Goal: Ask a question

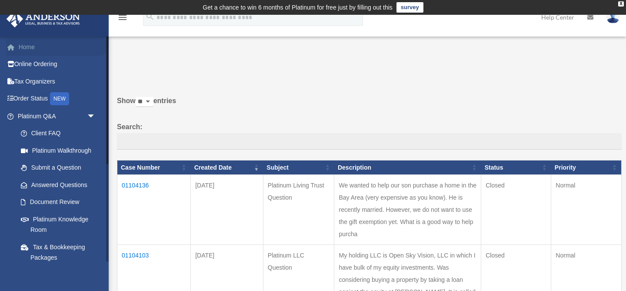
click at [31, 49] on link "Home" at bounding box center [57, 46] width 103 height 17
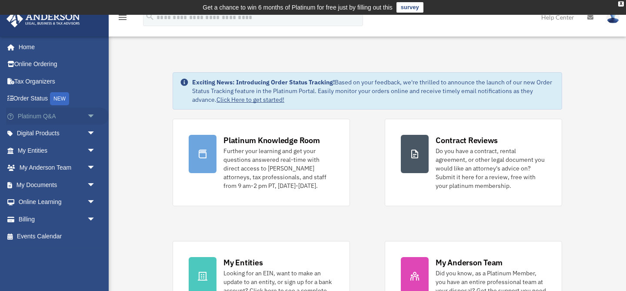
click at [91, 115] on span "arrow_drop_down" at bounding box center [95, 116] width 17 height 18
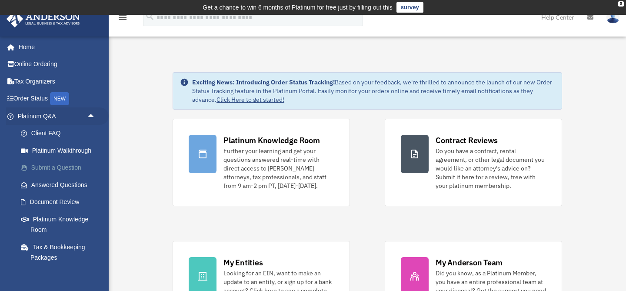
click at [62, 166] on link "Submit a Question" at bounding box center [60, 167] width 96 height 17
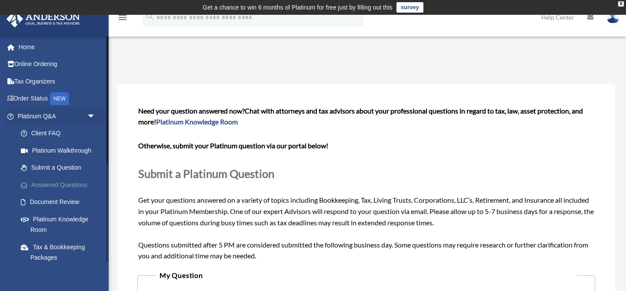
click at [66, 182] on link "Answered Questions" at bounding box center [60, 184] width 96 height 17
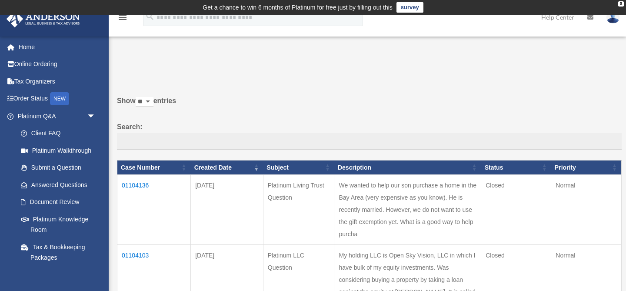
click at [150, 185] on td "01104136" at bounding box center [153, 210] width 73 height 70
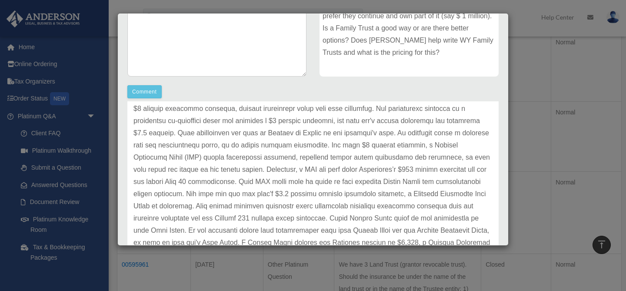
scroll to position [57, 0]
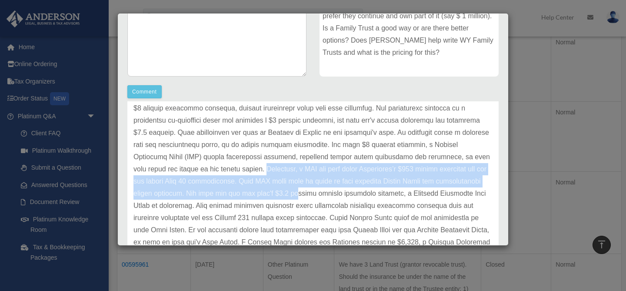
drag, startPoint x: 223, startPoint y: 169, endPoint x: 270, endPoint y: 189, distance: 51.0
click at [270, 189] on p at bounding box center [312, 181] width 359 height 183
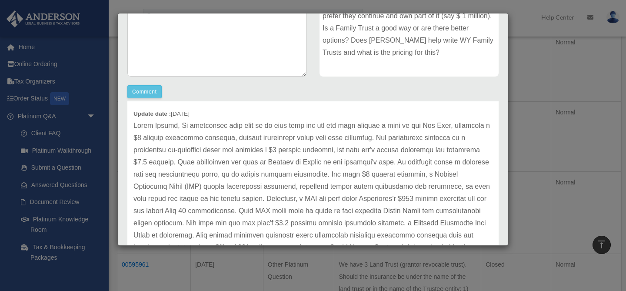
scroll to position [25, 0]
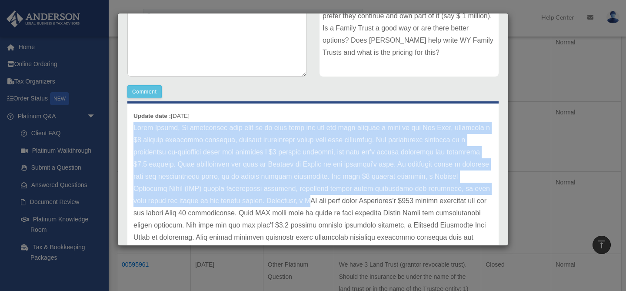
drag, startPoint x: 134, startPoint y: 128, endPoint x: 262, endPoint y: 196, distance: 144.5
click at [262, 196] on p at bounding box center [312, 213] width 359 height 183
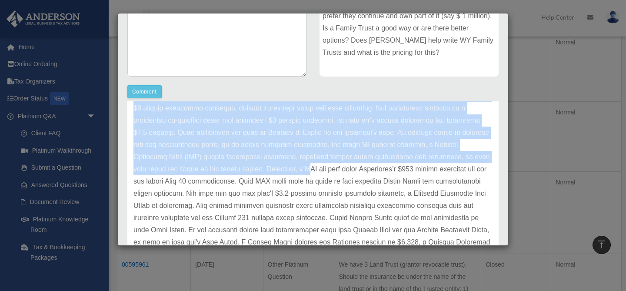
scroll to position [62, 0]
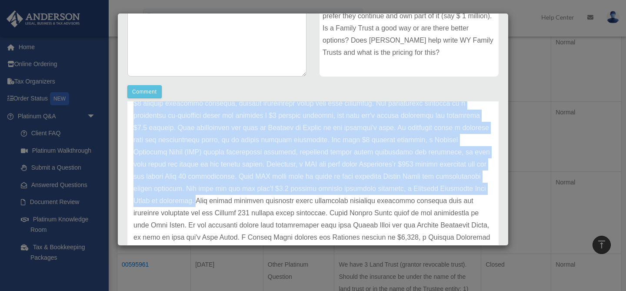
click at [166, 199] on p at bounding box center [312, 176] width 359 height 183
copy p "Hello Sukesh, We understand your goal is to help your son and his wife acquire …"
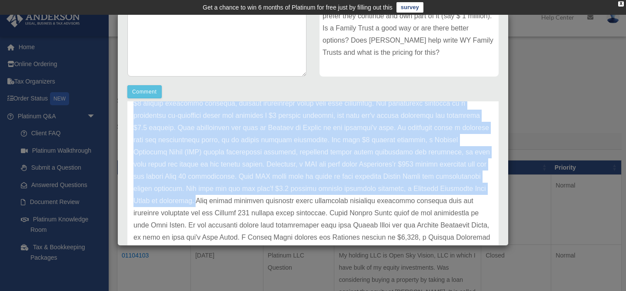
scroll to position [0, 0]
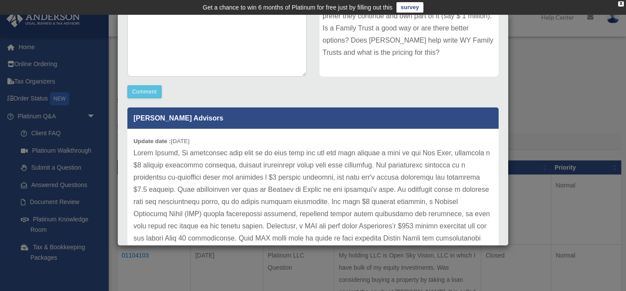
click at [540, 98] on div "Case Detail × Platinum Living Trust Question Case Number 01104136 Created Date …" at bounding box center [313, 145] width 626 height 291
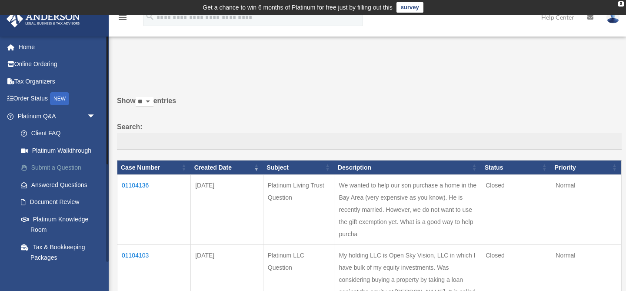
click at [62, 169] on link "Submit a Question" at bounding box center [60, 167] width 96 height 17
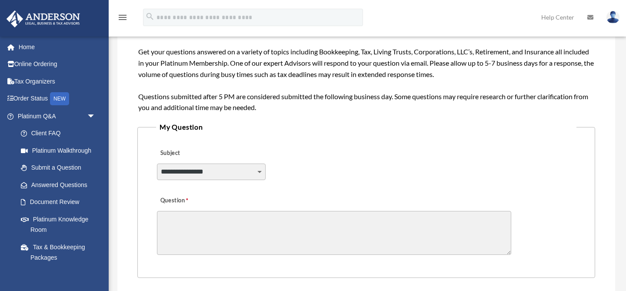
scroll to position [150, 0]
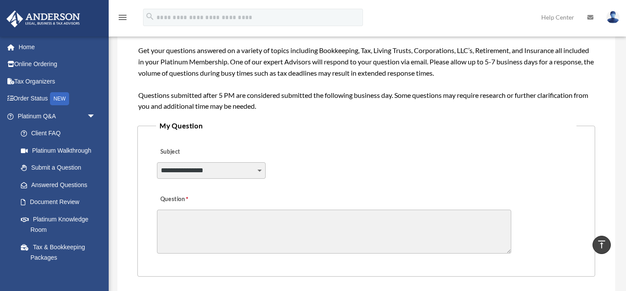
click at [220, 169] on select "**********" at bounding box center [211, 170] width 109 height 17
select select "******"
click at [157, 162] on select "**********" at bounding box center [211, 170] width 109 height 17
click at [224, 231] on textarea "Question" at bounding box center [334, 231] width 354 height 44
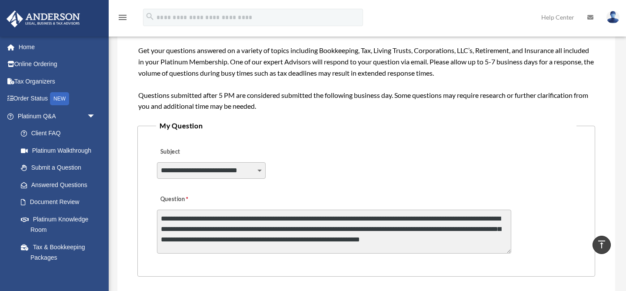
scroll to position [1, 0]
paste textarea "**********"
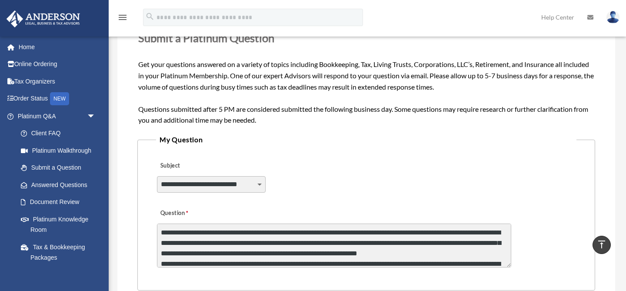
scroll to position [135, 0]
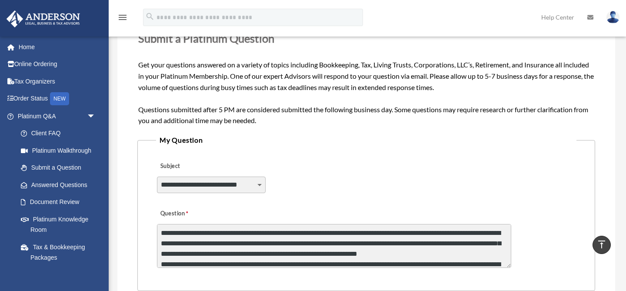
click at [497, 233] on textarea "Question" at bounding box center [334, 246] width 354 height 44
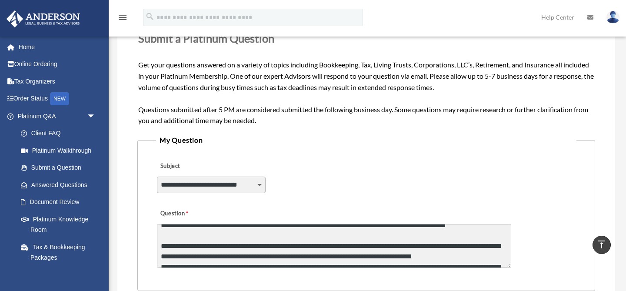
scroll to position [10, 0]
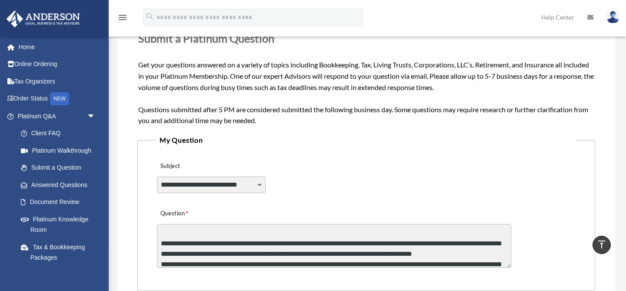
click at [270, 249] on textarea "Question" at bounding box center [334, 246] width 354 height 44
click at [226, 243] on textarea "Question" at bounding box center [334, 246] width 354 height 44
click at [163, 244] on textarea "Question" at bounding box center [334, 246] width 354 height 44
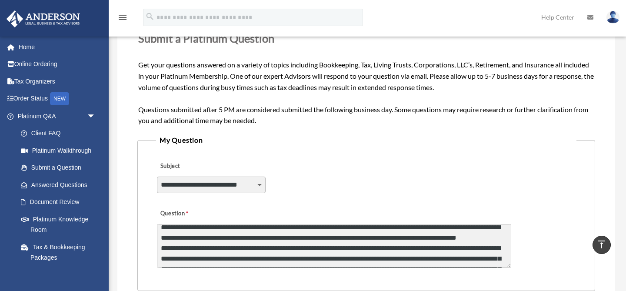
scroll to position [27, 0]
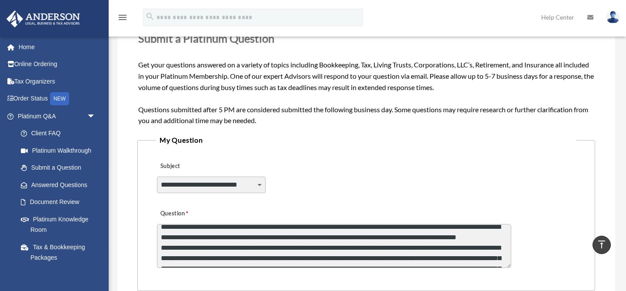
click at [329, 238] on textarea "Question" at bounding box center [334, 246] width 354 height 44
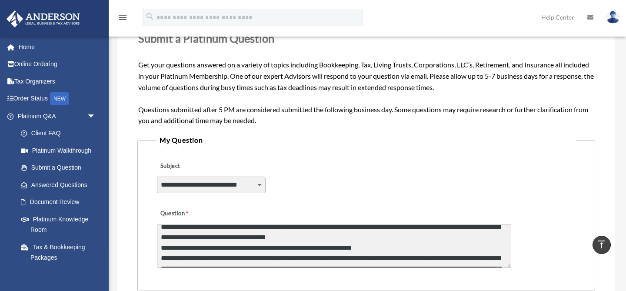
scroll to position [46, 0]
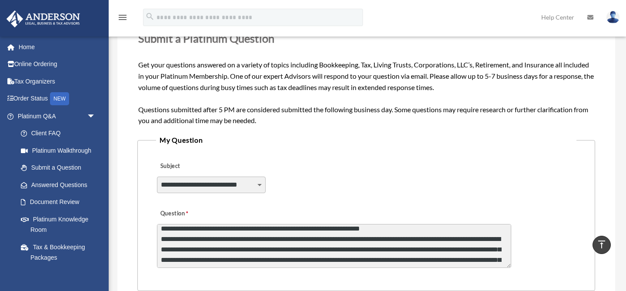
click at [383, 229] on textarea "Question" at bounding box center [334, 246] width 354 height 44
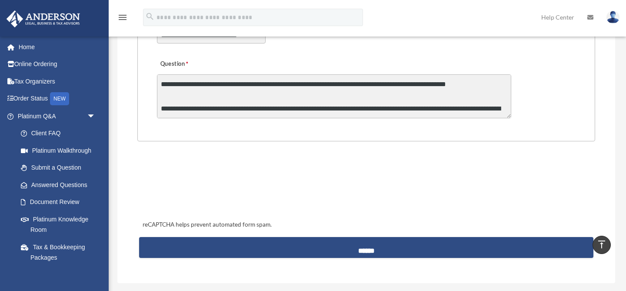
scroll to position [193, 0]
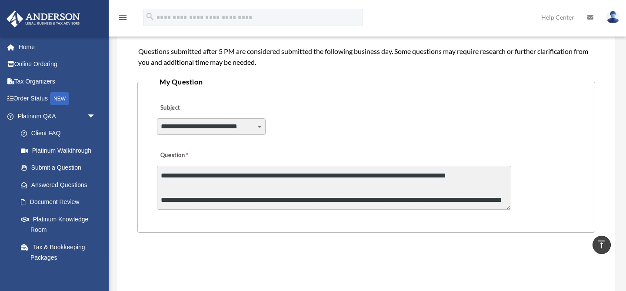
click at [259, 123] on select "**********" at bounding box center [211, 126] width 109 height 17
click at [157, 118] on select "**********" at bounding box center [211, 126] width 109 height 17
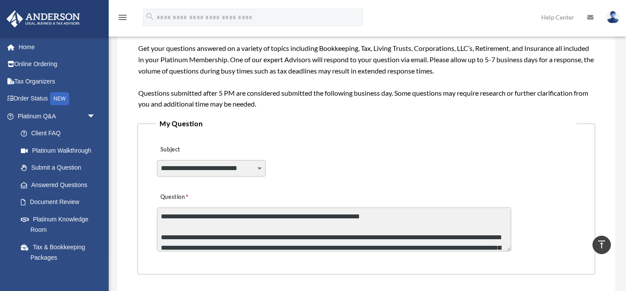
scroll to position [37, 0]
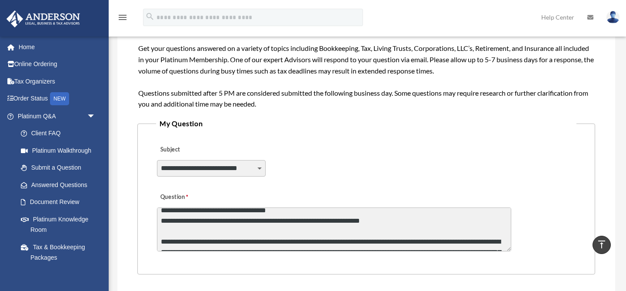
click at [385, 230] on textarea "Question" at bounding box center [334, 229] width 354 height 44
click at [384, 219] on textarea "Question" at bounding box center [334, 229] width 354 height 44
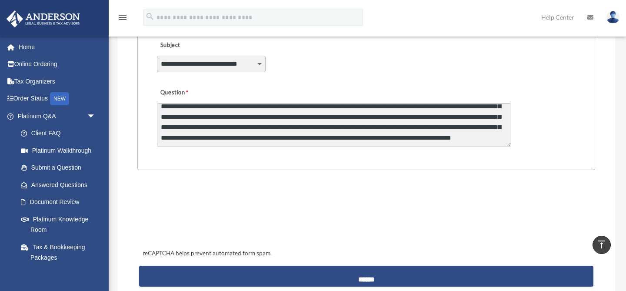
scroll to position [256, 0]
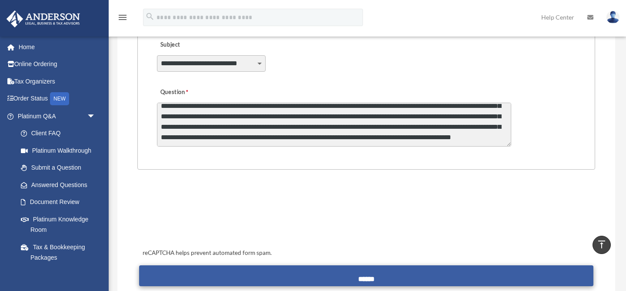
type textarea "**********"
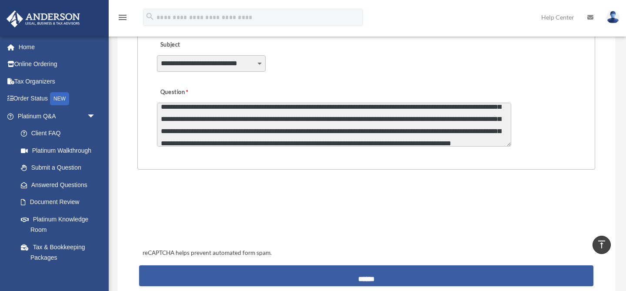
scroll to position [166, 0]
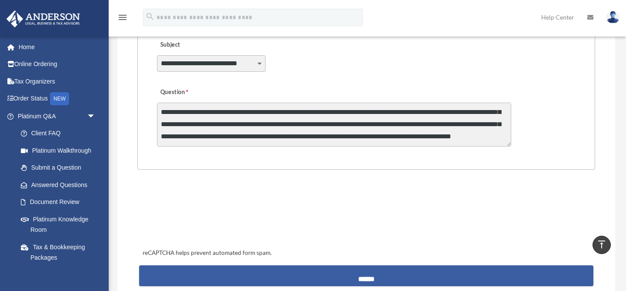
click at [305, 274] on input "******" at bounding box center [366, 275] width 454 height 21
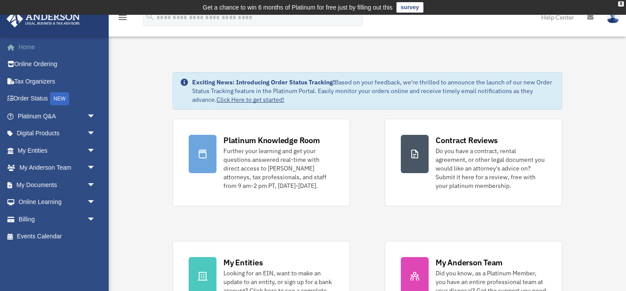
click at [50, 49] on link "Home" at bounding box center [57, 46] width 103 height 17
